Goal: Find specific page/section: Find specific page/section

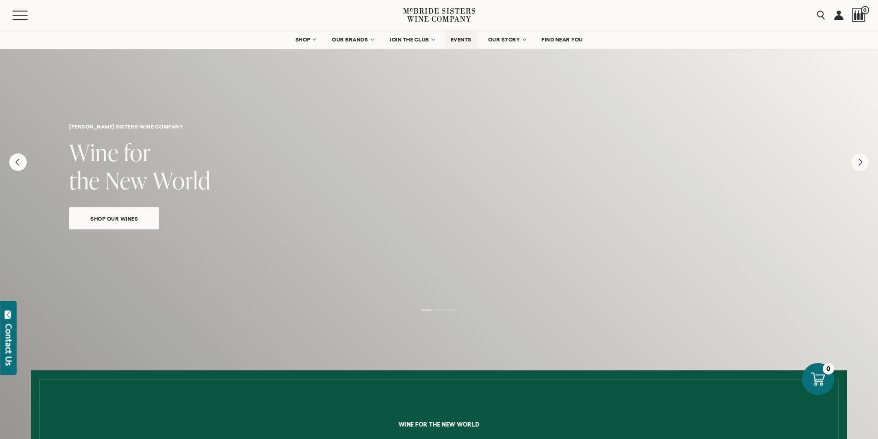
click at [461, 38] on span "EVENTS" at bounding box center [461, 39] width 21 height 6
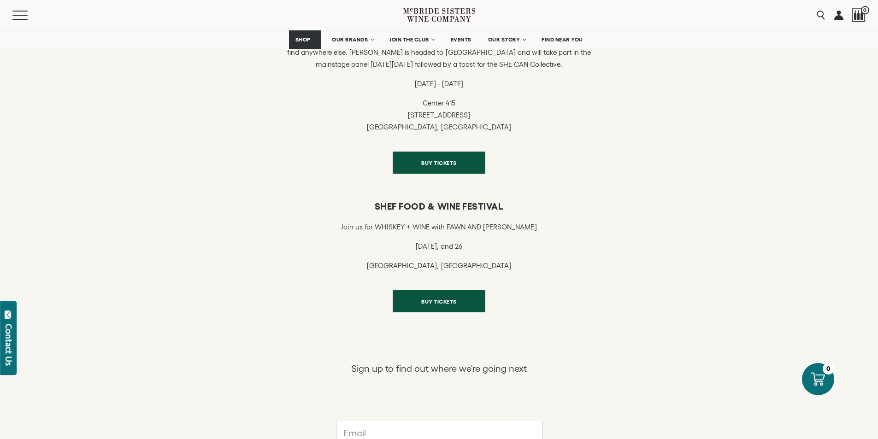
scroll to position [875, 0]
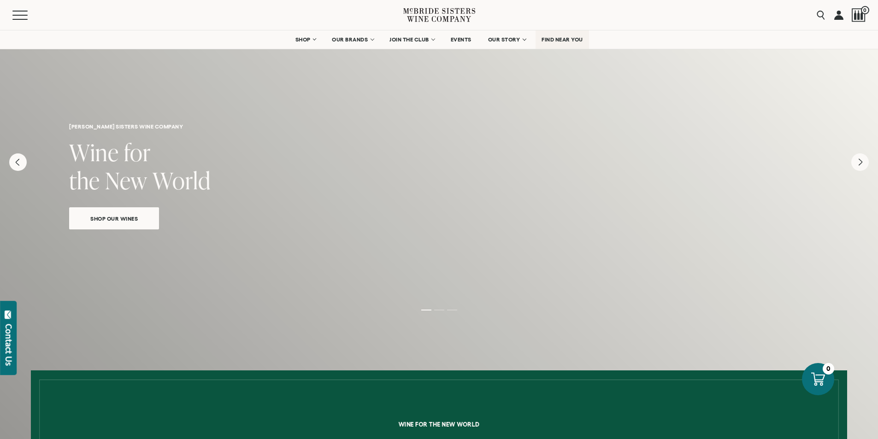
click at [556, 36] on link "FIND NEAR YOU" at bounding box center [561, 39] width 53 height 18
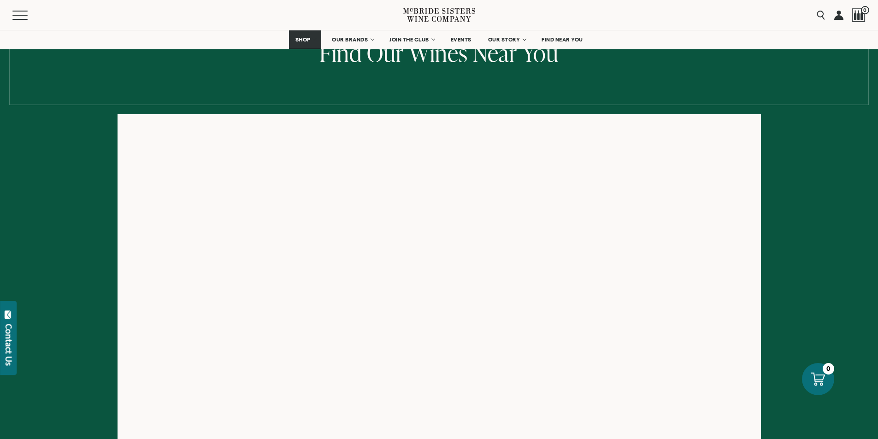
scroll to position [138, 0]
